Goal: Task Accomplishment & Management: Manage account settings

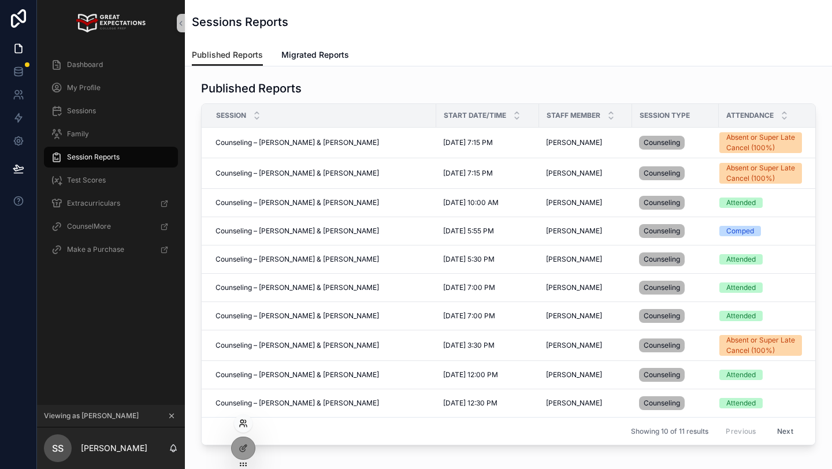
click at [243, 424] on icon at bounding box center [243, 423] width 9 height 9
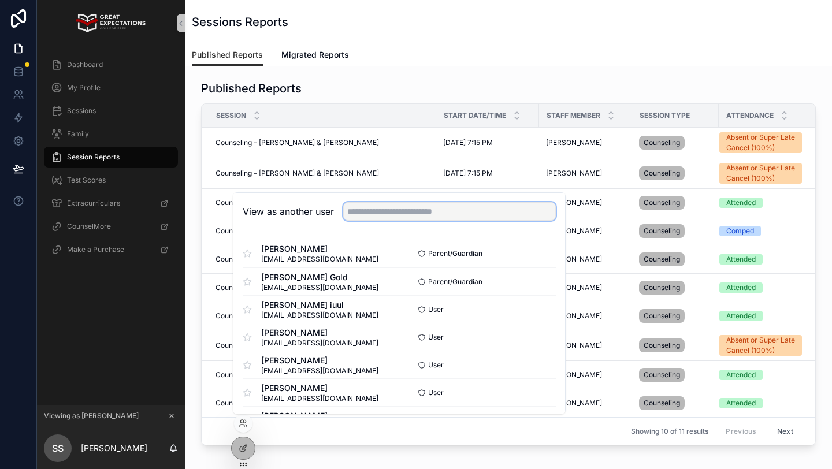
click at [360, 209] on input "text" at bounding box center [449, 211] width 213 height 18
type input "***"
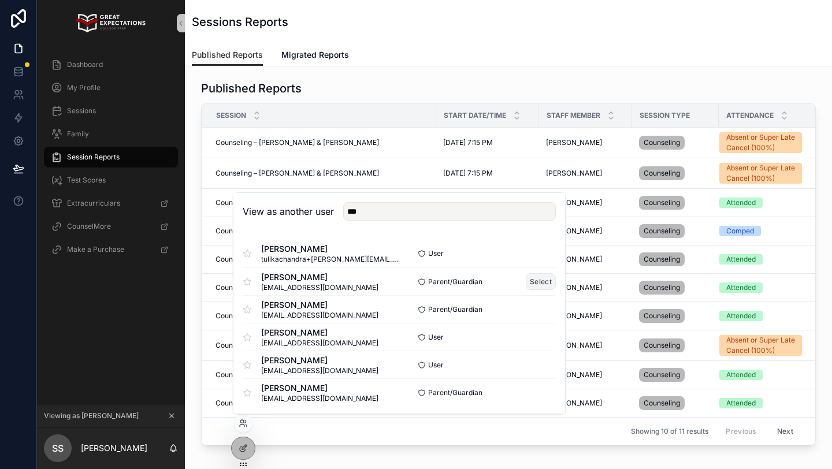
click at [537, 285] on button "Select" at bounding box center [541, 281] width 30 height 17
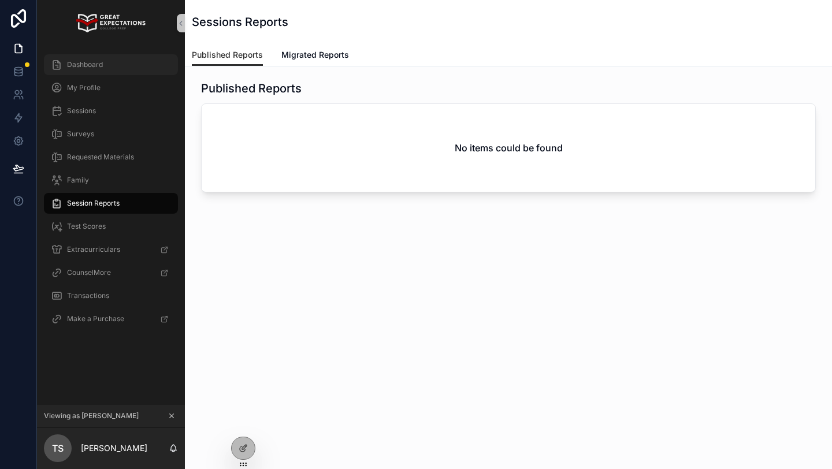
click at [91, 63] on span "Dashboard" at bounding box center [85, 64] width 36 height 9
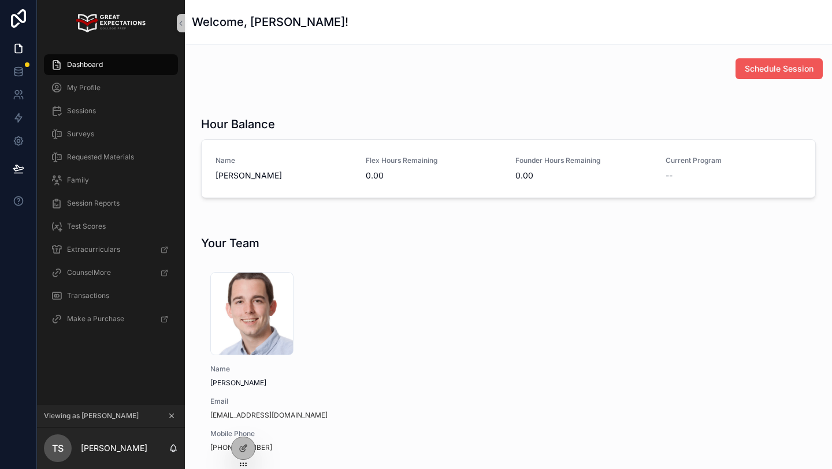
click at [763, 69] on span "Schedule Session" at bounding box center [779, 69] width 69 height 12
click at [244, 419] on icon at bounding box center [243, 423] width 9 height 9
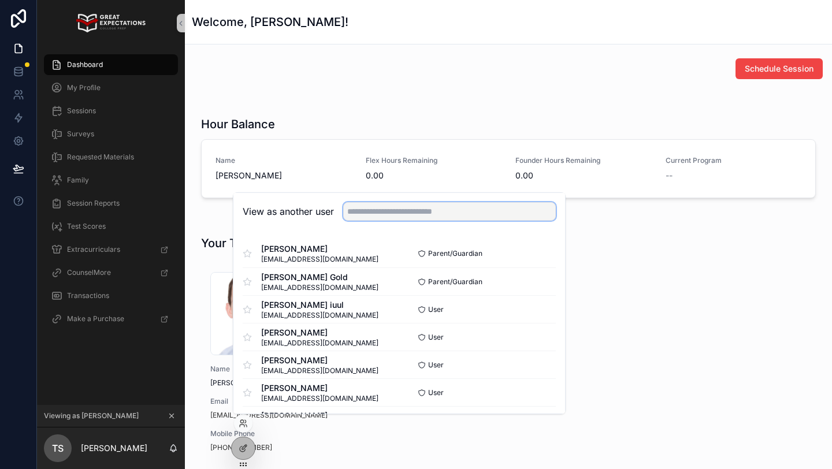
click at [403, 214] on input "text" at bounding box center [449, 211] width 213 height 18
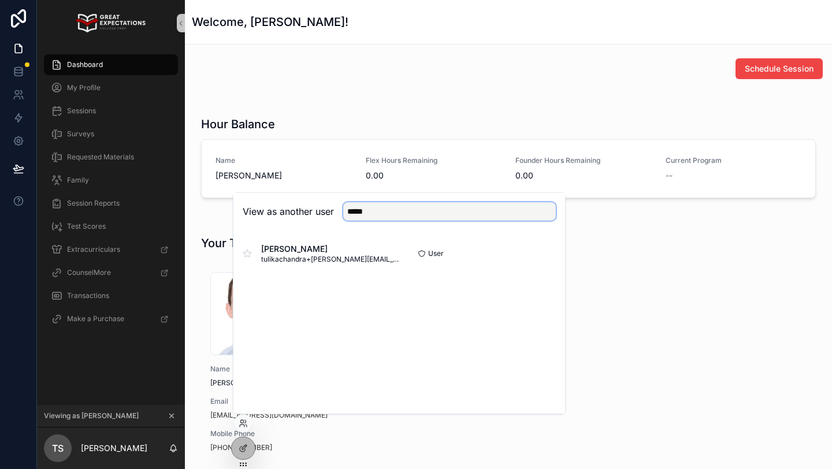
type input "*****"
click at [559, 250] on div "Nakul Sethi tulikachandra+nakul@yahoo.com User Select" at bounding box center [399, 254] width 332 height 46
click at [546, 251] on button "Select" at bounding box center [541, 254] width 30 height 17
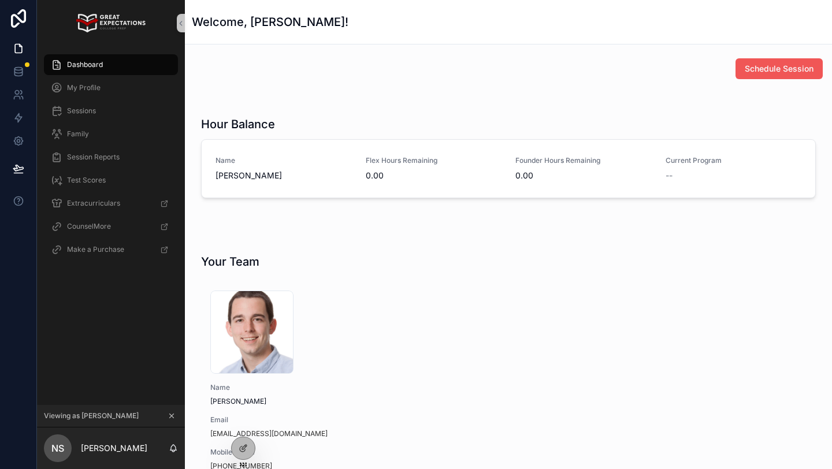
click at [766, 66] on span "Schedule Session" at bounding box center [779, 69] width 69 height 12
click at [244, 424] on icon at bounding box center [243, 423] width 9 height 9
click at [166, 413] on button "scrollable content" at bounding box center [171, 416] width 13 height 13
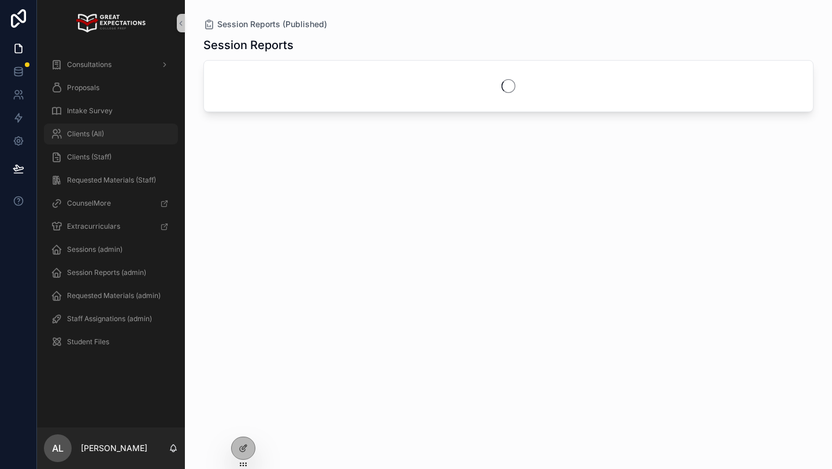
click at [101, 132] on span "Clients (All)" at bounding box center [85, 133] width 37 height 9
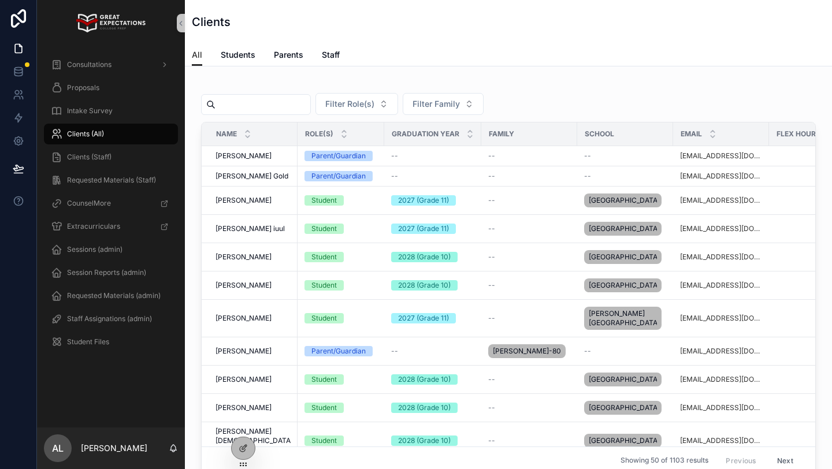
click at [249, 104] on input "scrollable content" at bounding box center [263, 105] width 95 height 16
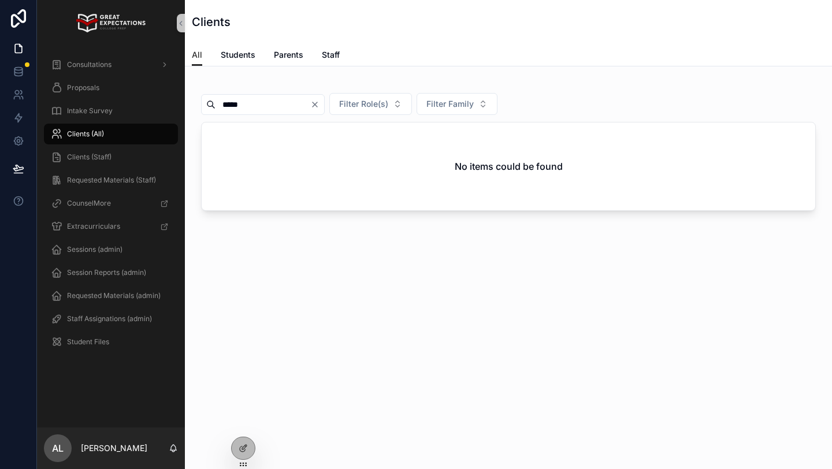
type input "*****"
click at [320, 104] on icon "Clear" at bounding box center [314, 104] width 9 height 9
